Goal: Task Accomplishment & Management: Complete application form

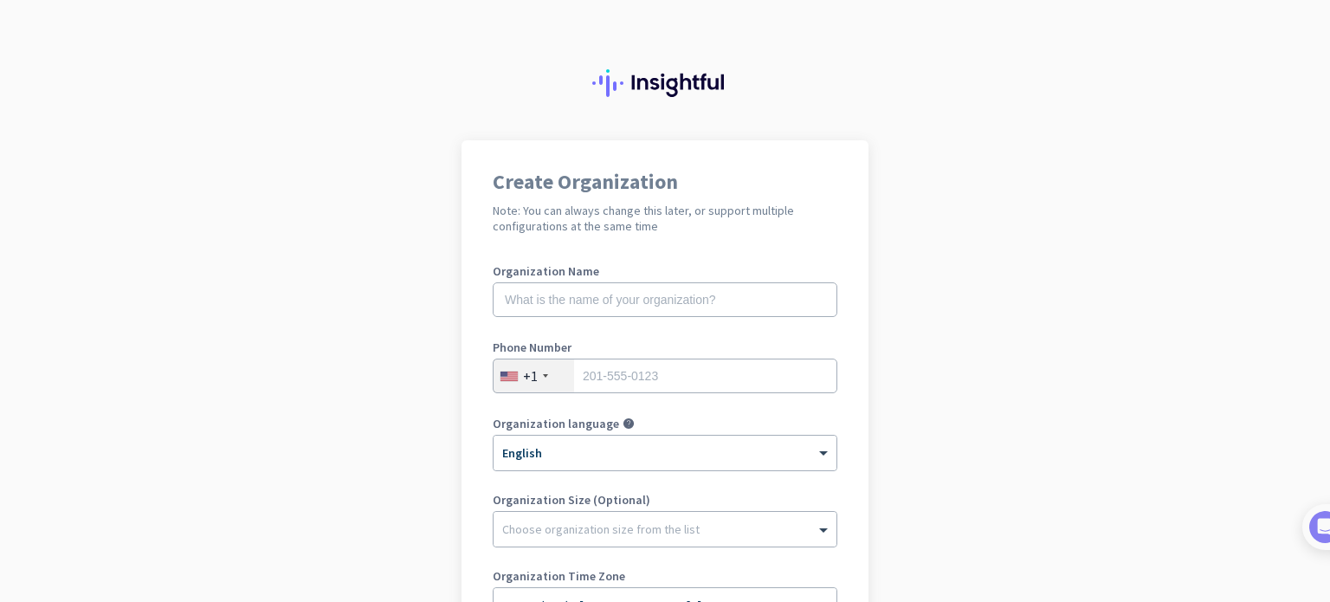
scroll to position [173, 0]
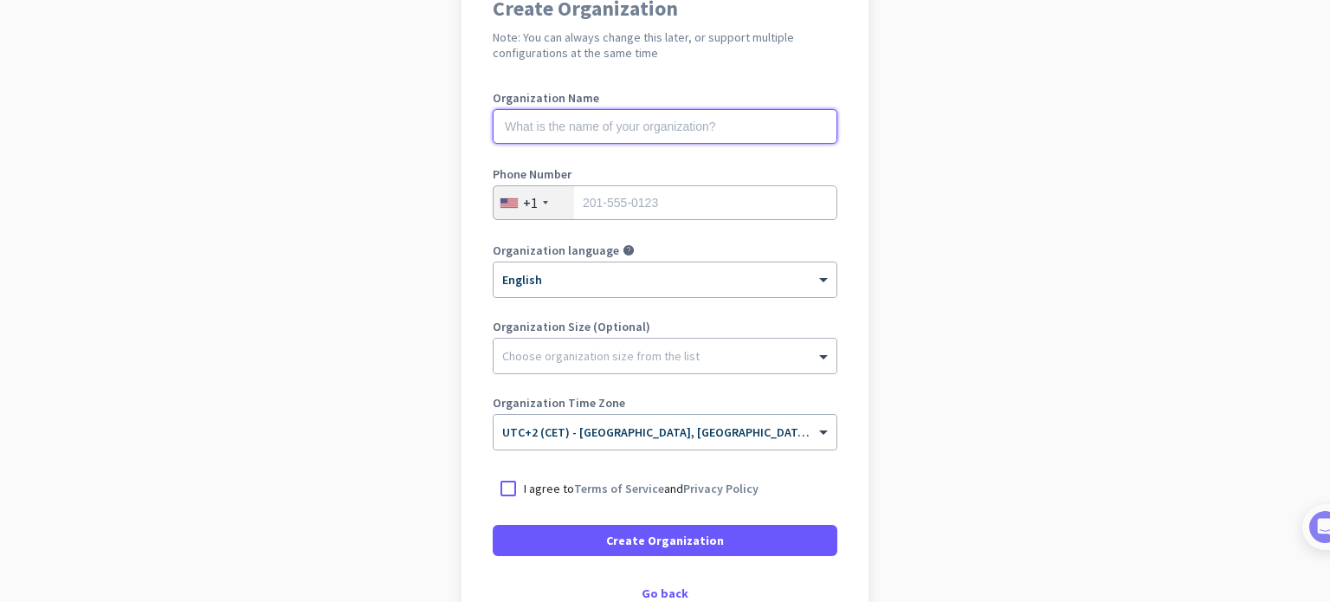
click at [592, 120] on input "text" at bounding box center [665, 126] width 345 height 35
type input "Mercor"
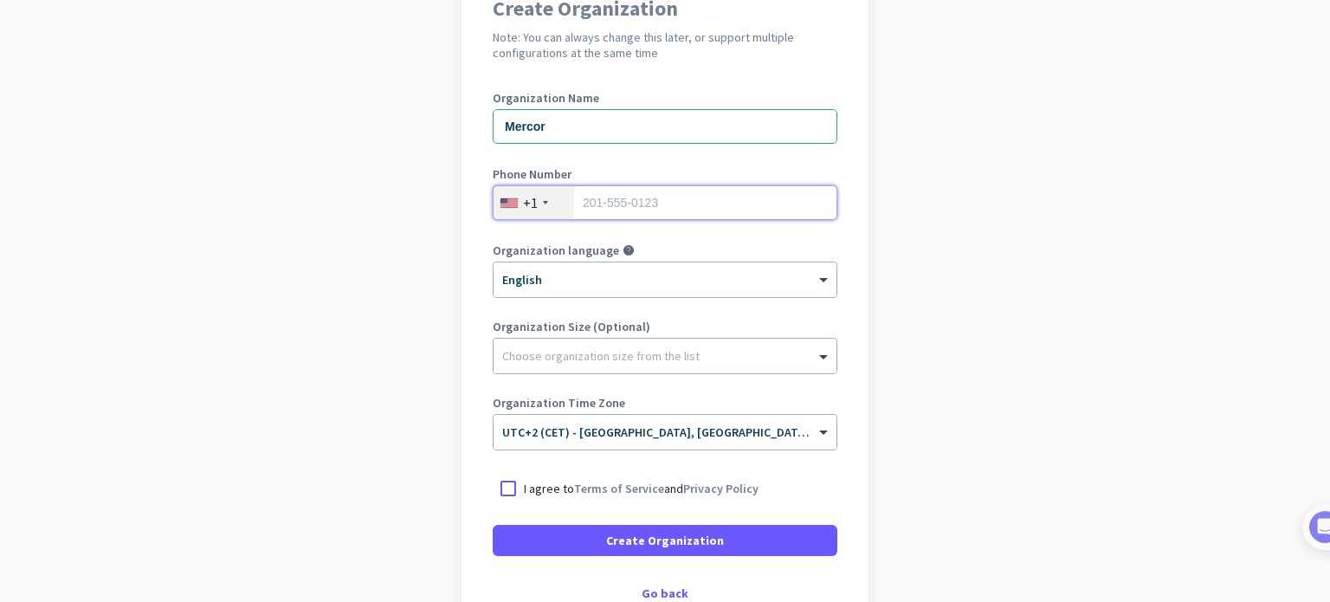
click at [621, 199] on input "tel" at bounding box center [665, 202] width 345 height 35
type input "4436270144"
click at [897, 245] on app-onboarding-organization "Create Organization Note: You can always change this later, or support multiple…" at bounding box center [665, 342] width 1330 height 750
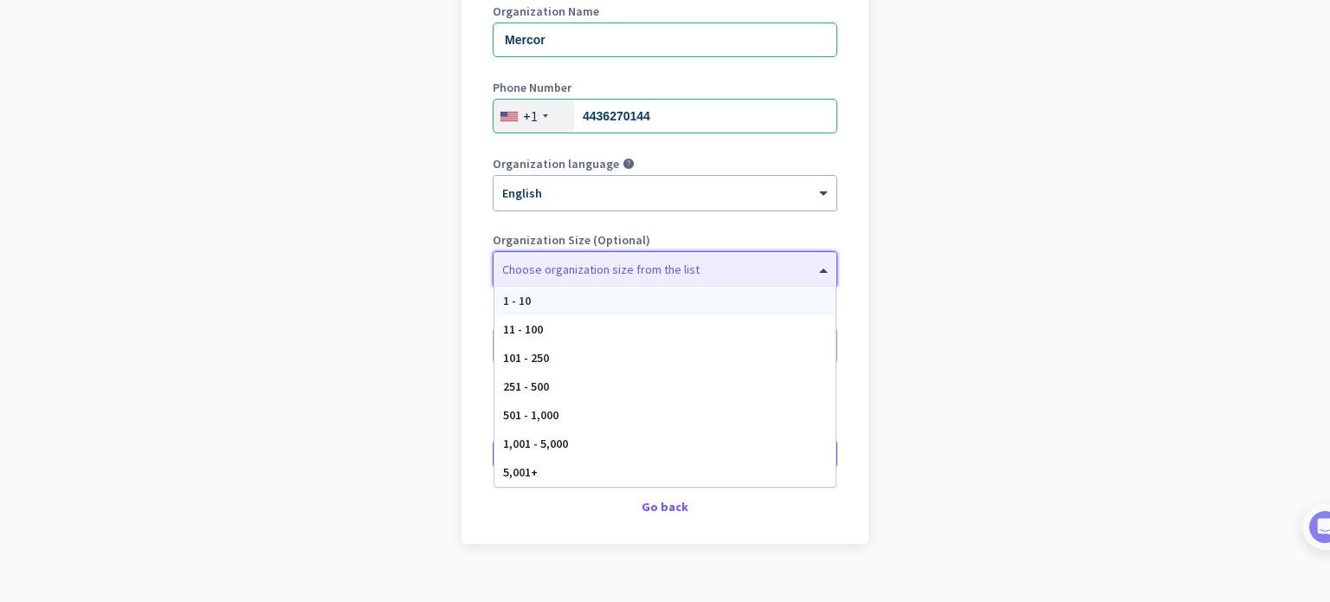
click at [668, 269] on div at bounding box center [665, 264] width 343 height 17
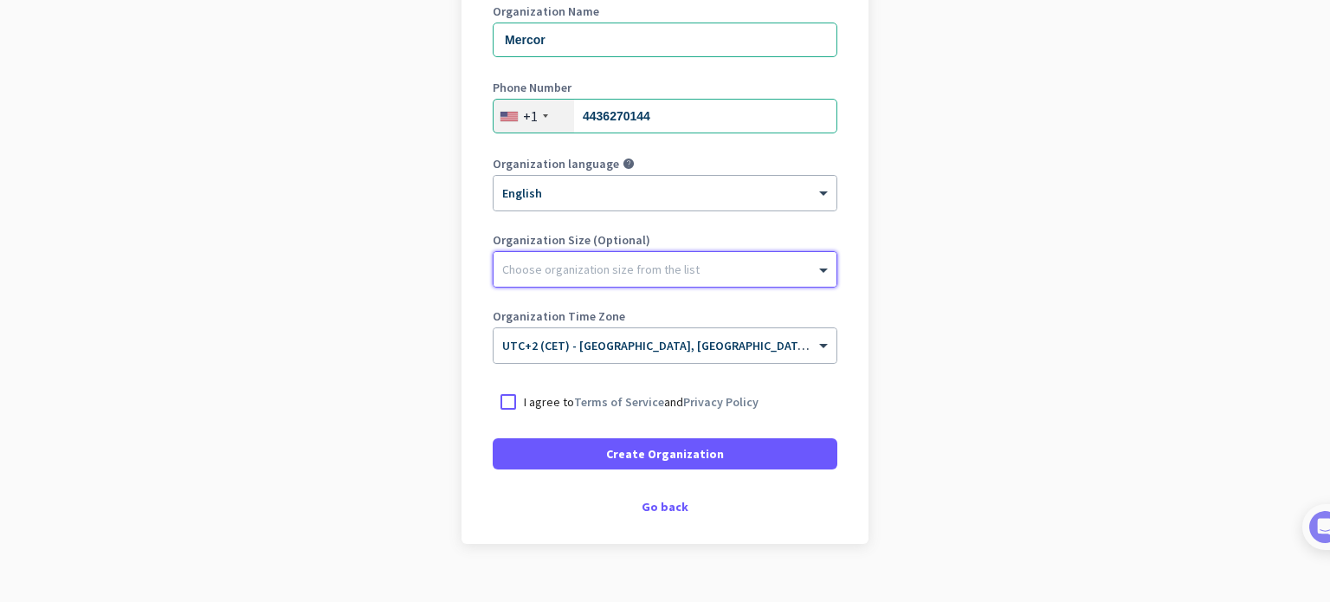
click at [662, 268] on div at bounding box center [665, 264] width 343 height 17
click at [587, 350] on span "UTC+2 (CET) - [GEOGRAPHIC_DATA], [GEOGRAPHIC_DATA], [GEOGRAPHIC_DATA], [GEOGRAP…" at bounding box center [773, 346] width 542 height 16
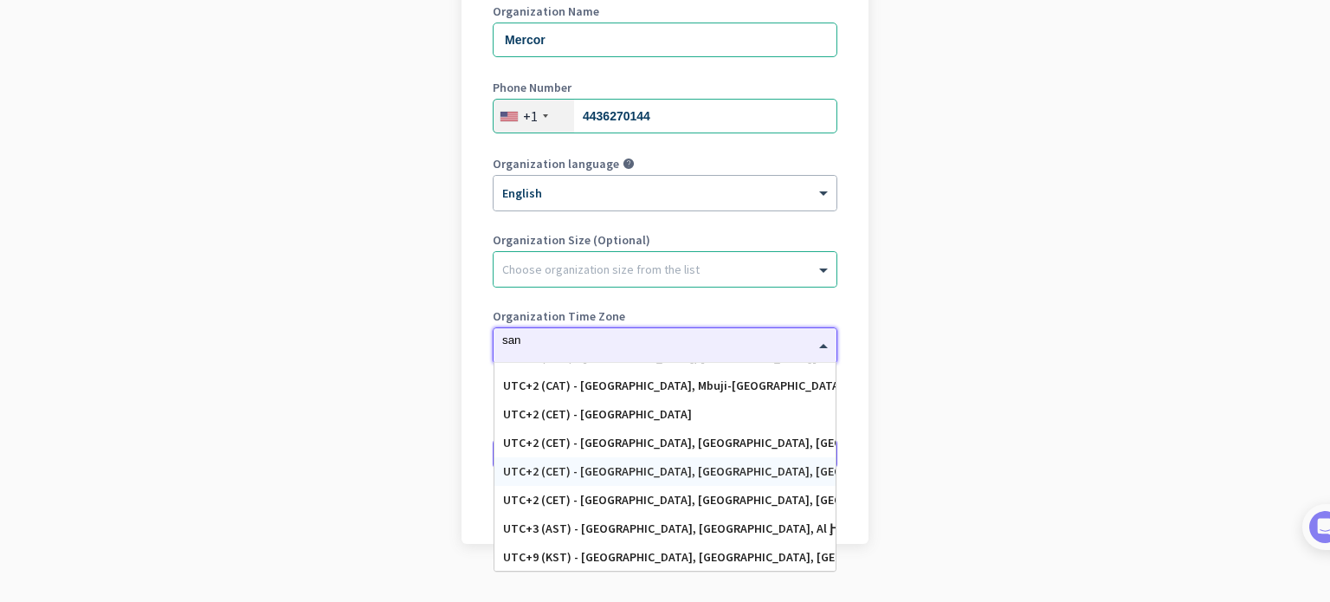
scroll to position [163, 0]
type input "san f"
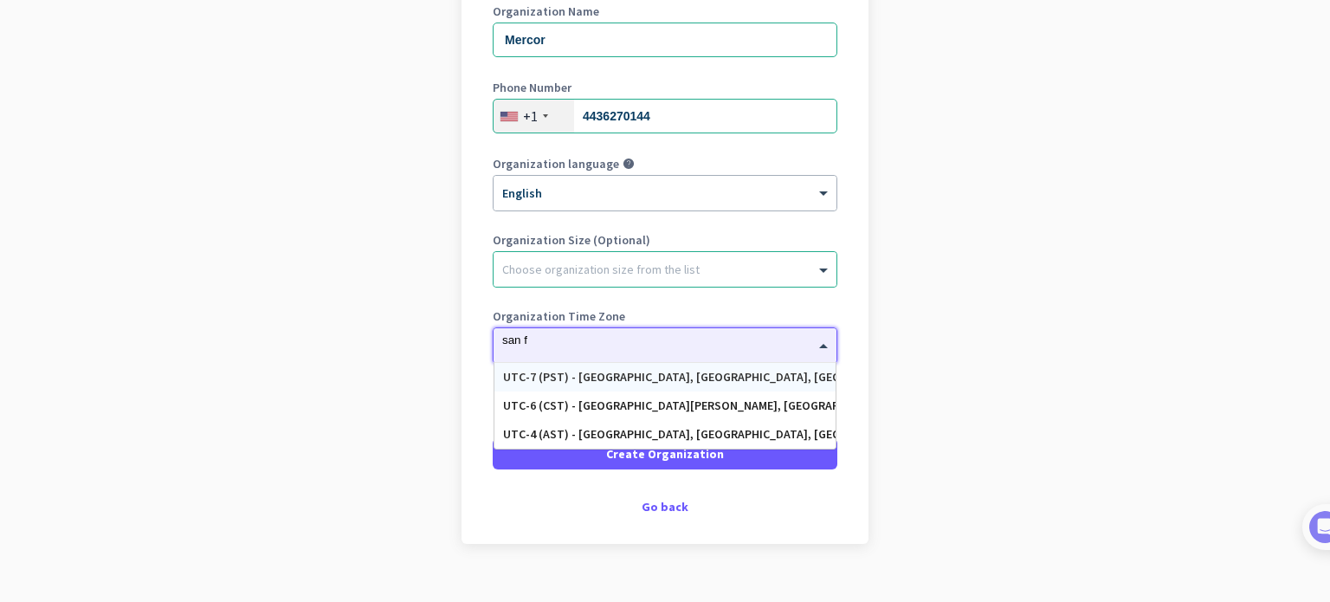
click at [667, 378] on div "UTC-7 (PST) - [GEOGRAPHIC_DATA], [GEOGRAPHIC_DATA], [GEOGRAPHIC_DATA][PERSON_NA…" at bounding box center [665, 377] width 324 height 15
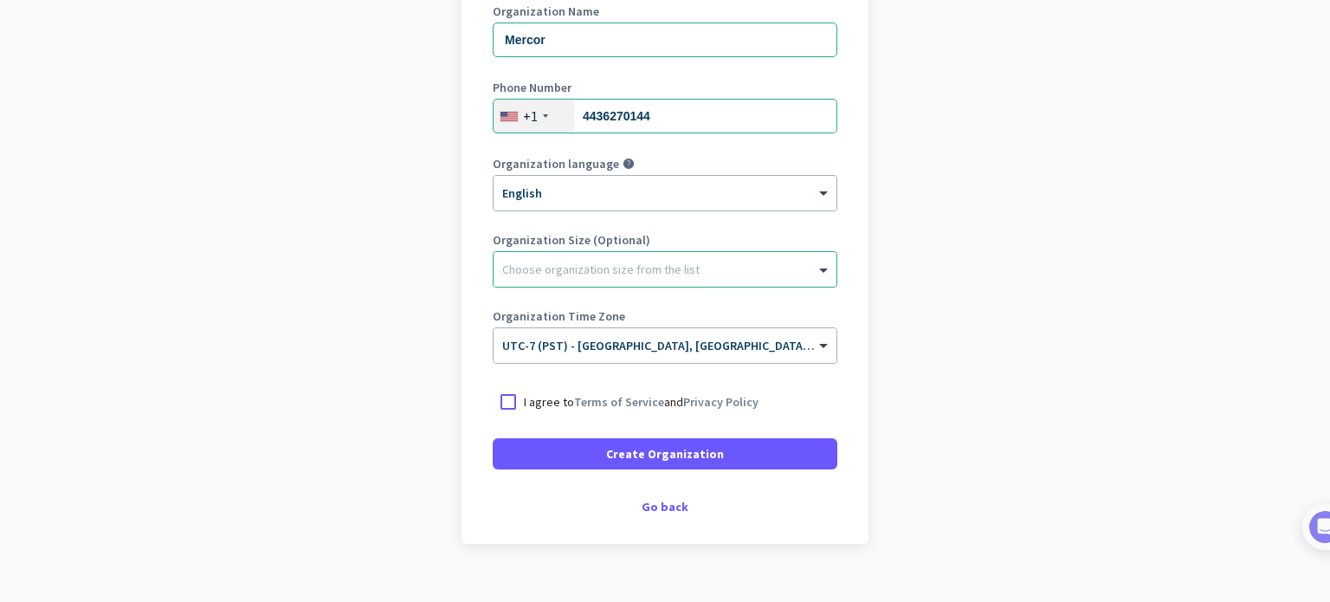
click at [524, 404] on p "I agree to Terms of Service and Privacy Policy" at bounding box center [641, 401] width 235 height 17
click at [0, 0] on input "I agree to Terms of Service and Privacy Policy" at bounding box center [0, 0] width 0 height 0
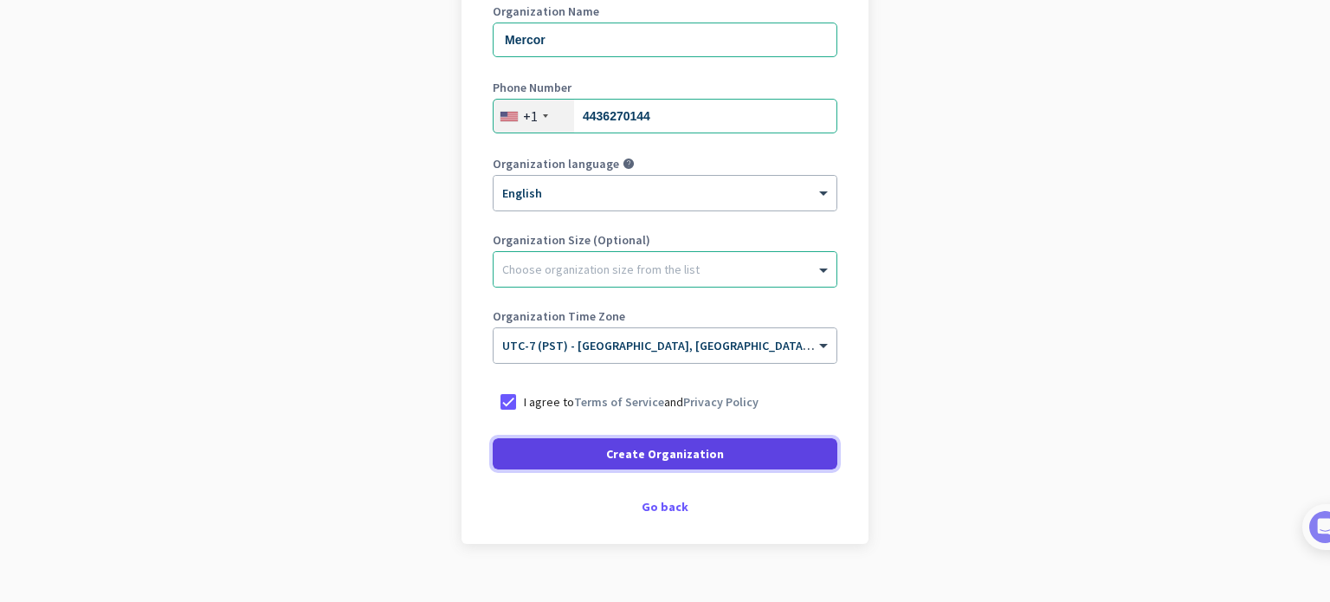
click at [655, 460] on span "Create Organization" at bounding box center [665, 453] width 118 height 17
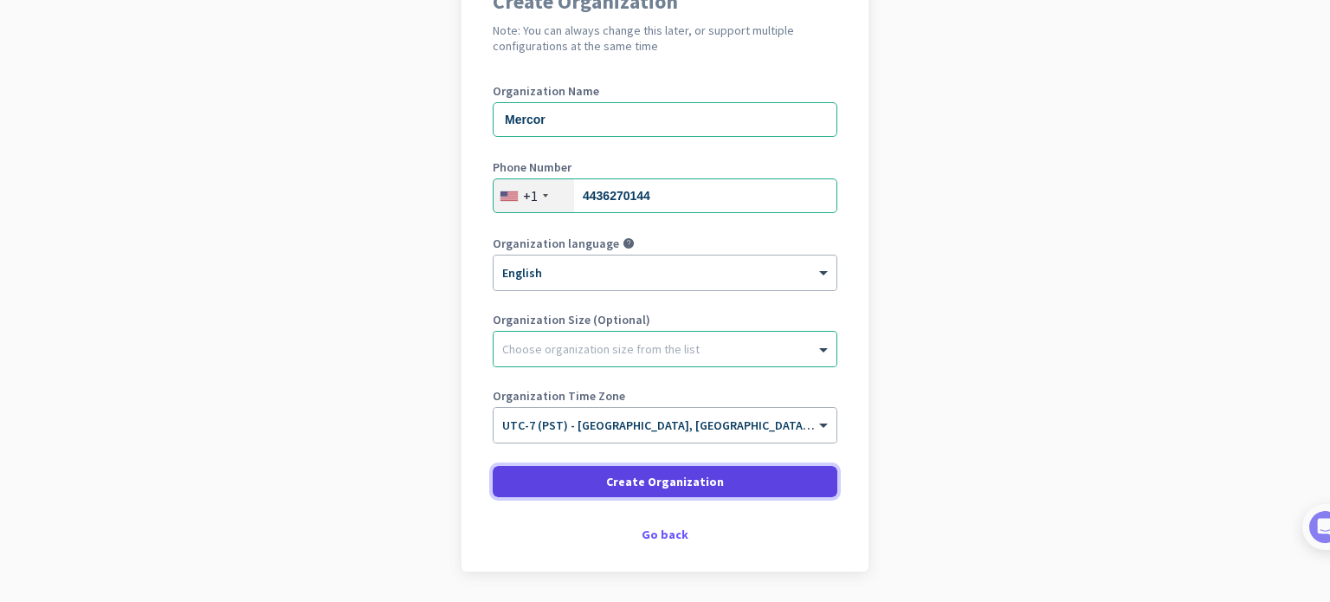
scroll to position [149, 0]
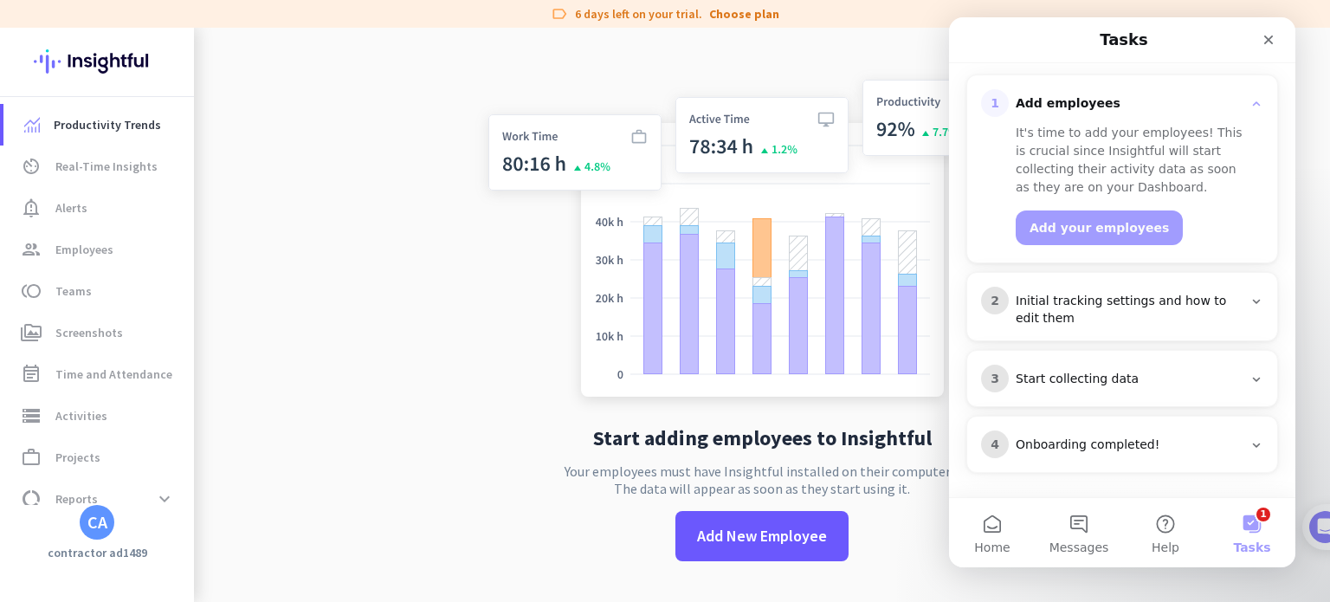
scroll to position [15, 0]
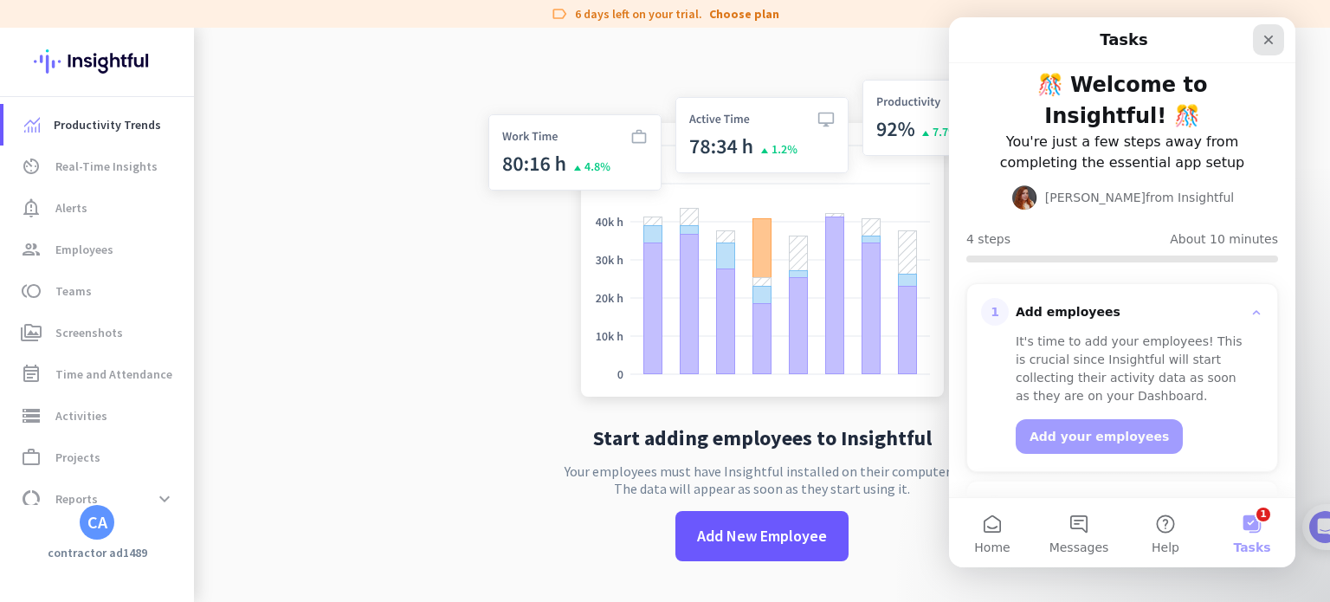
click at [1278, 43] on div "Close" at bounding box center [1268, 39] width 31 height 31
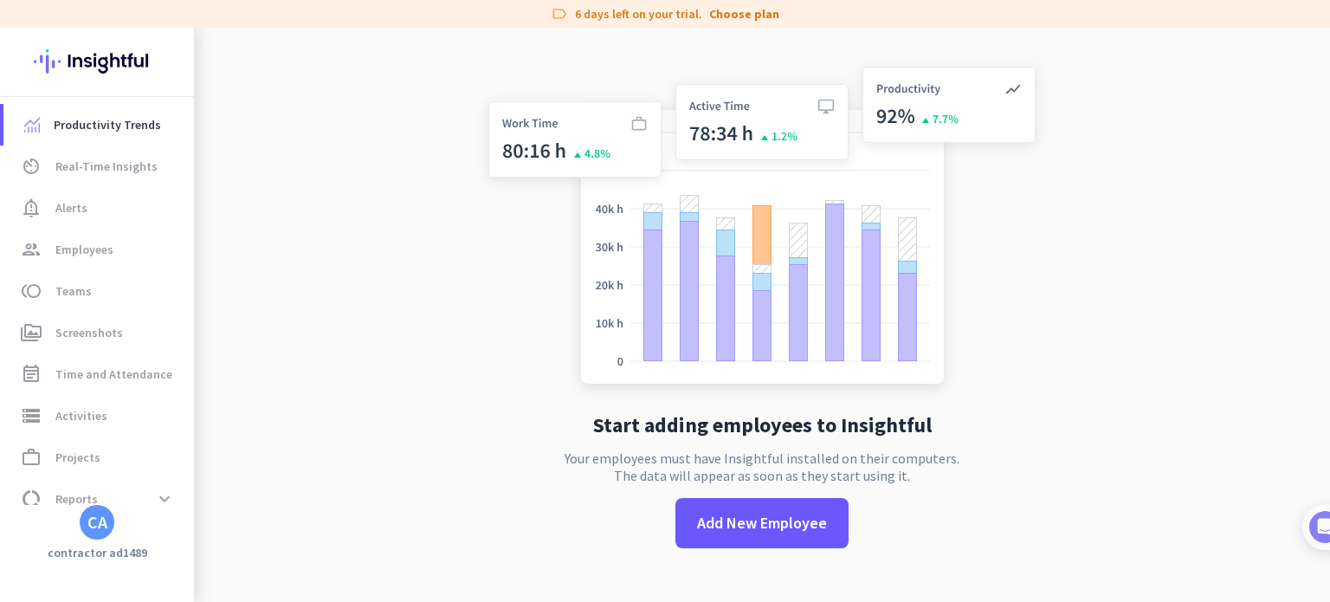
scroll to position [0, 0]
